Goal: Information Seeking & Learning: Learn about a topic

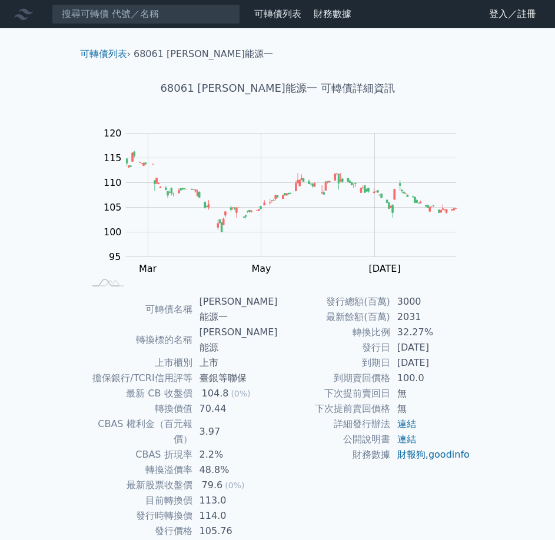
scroll to position [5, 0]
click at [410, 447] on td "連結" at bounding box center [430, 439] width 81 height 15
click at [408, 442] on link "連結" at bounding box center [406, 439] width 19 height 11
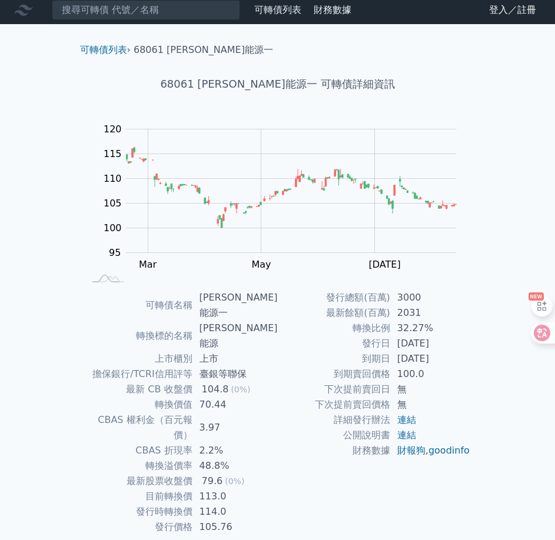
scroll to position [5, 0]
drag, startPoint x: 196, startPoint y: 371, endPoint x: 164, endPoint y: 374, distance: 32.6
click at [164, 397] on td "轉換價值" at bounding box center [139, 404] width 108 height 15
